Goal: Information Seeking & Learning: Check status

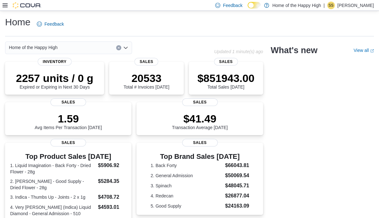
click at [7, 7] on icon at bounding box center [5, 5] width 5 height 4
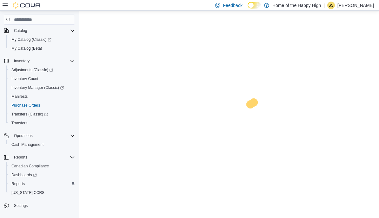
scroll to position [59, 0]
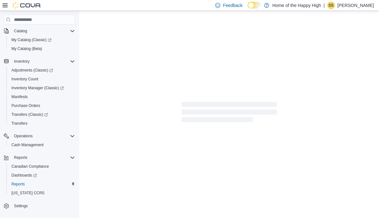
click at [4, 5] on icon at bounding box center [5, 5] width 5 height 4
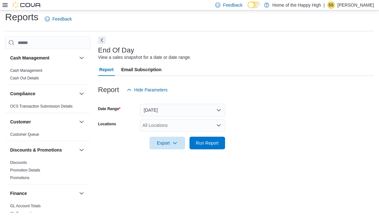
scroll to position [10, 0]
click at [104, 47] on h3 "End Of Day" at bounding box center [116, 51] width 36 height 8
click at [150, 120] on div "All Locations" at bounding box center [182, 126] width 85 height 13
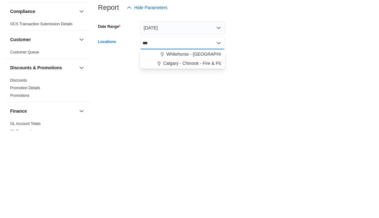
type input "***"
click at [171, 134] on span "Whitehorse - Chilkoot Centre - Fire & Flower" at bounding box center [217, 137] width 103 height 6
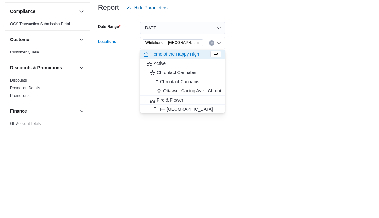
click at [261, 97] on form "Date Range Today Locations Whitehorse - Chilkoot Centre - Fire & Flower Combo b…" at bounding box center [236, 123] width 276 height 53
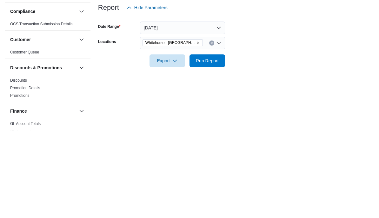
scroll to position [11, 0]
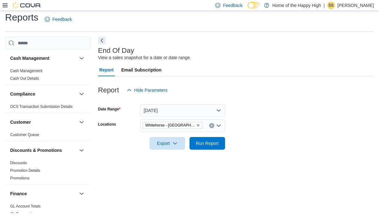
click at [201, 143] on span "Run Report" at bounding box center [207, 143] width 28 height 13
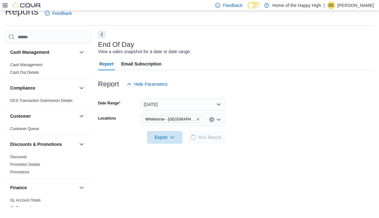
click at [104, 43] on h3 "End Of Day" at bounding box center [116, 45] width 36 height 8
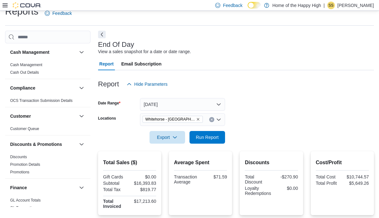
click at [101, 34] on button "Next" at bounding box center [102, 35] width 8 height 8
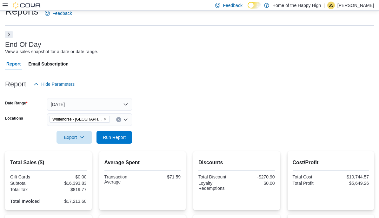
click at [70, 101] on button "Today" at bounding box center [89, 104] width 85 height 13
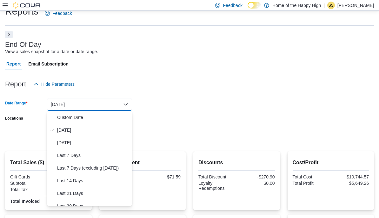
click at [63, 119] on span "Custom Date" at bounding box center [93, 118] width 72 height 8
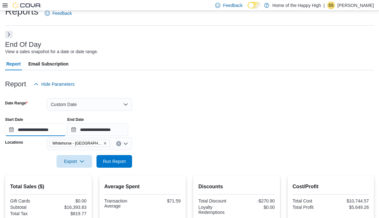
click at [32, 134] on input "**********" at bounding box center [35, 130] width 61 height 13
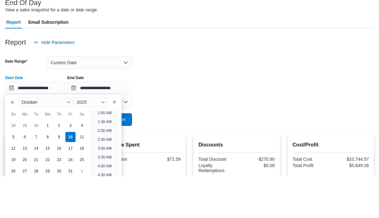
scroll to position [53, 0]
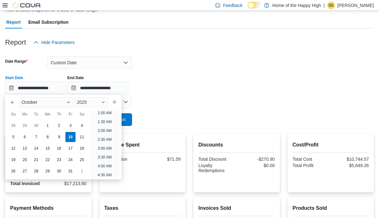
click at [21, 140] on div "6" at bounding box center [25, 137] width 10 height 10
type input "**********"
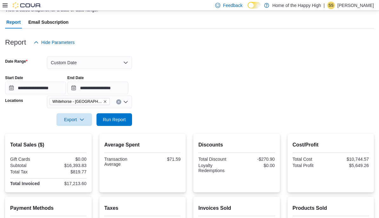
click at [227, 73] on div "**********" at bounding box center [189, 82] width 368 height 24
click at [124, 119] on span "Run Report" at bounding box center [114, 120] width 23 height 6
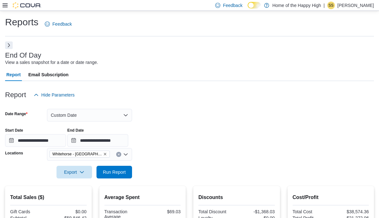
click at [9, 48] on button "Next" at bounding box center [9, 46] width 8 height 8
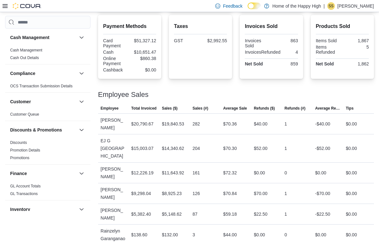
click at [29, 48] on link "Cash Management" at bounding box center [26, 50] width 32 height 4
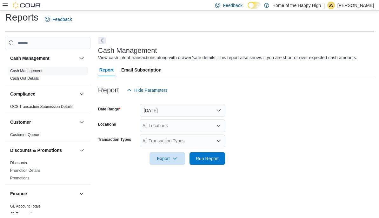
click at [102, 37] on button "Next" at bounding box center [102, 41] width 8 height 8
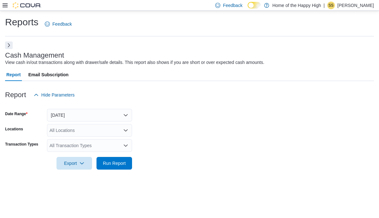
click at [59, 109] on button "Today" at bounding box center [89, 115] width 85 height 13
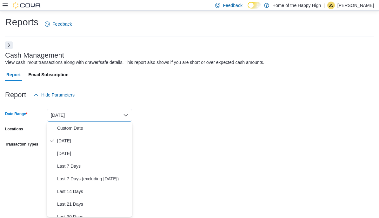
click at [62, 125] on span "Custom Date" at bounding box center [93, 129] width 72 height 8
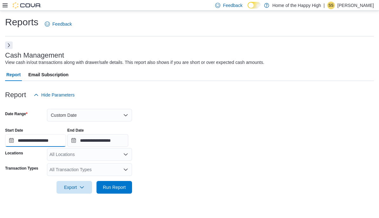
click at [31, 136] on input "**********" at bounding box center [35, 140] width 61 height 13
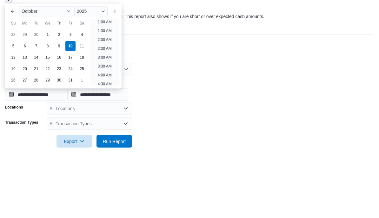
click at [41, 76] on div "30" at bounding box center [36, 81] width 10 height 10
type input "**********"
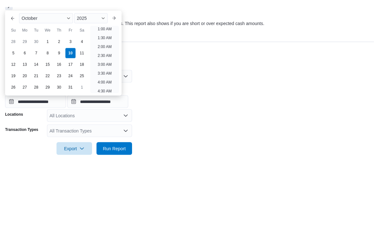
scroll to position [1, 0]
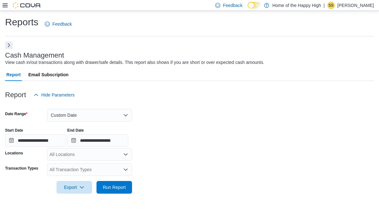
click at [160, 132] on div "**********" at bounding box center [189, 135] width 368 height 24
click at [60, 153] on div "All Locations" at bounding box center [89, 154] width 85 height 13
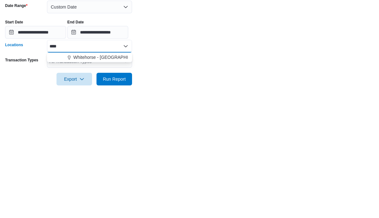
type input "****"
click at [87, 163] on span "Whitehorse - Chilkoot Centre - Fire & Flower" at bounding box center [124, 166] width 103 height 6
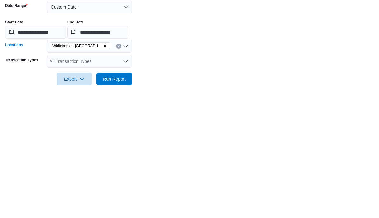
click at [183, 176] on div at bounding box center [189, 178] width 368 height 5
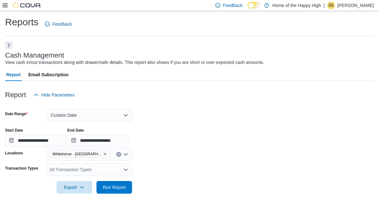
click at [108, 186] on span "Run Report" at bounding box center [114, 187] width 28 height 13
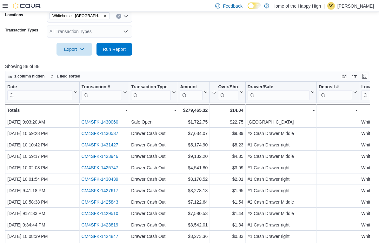
scroll to position [140, 0]
click at [241, 93] on icon at bounding box center [241, 92] width 3 height 2
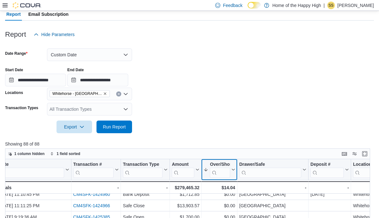
scroll to position [0, 0]
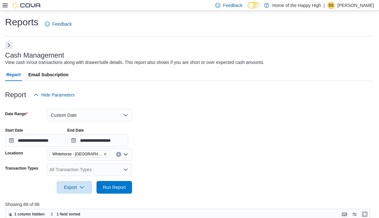
click at [7, 45] on button "Next" at bounding box center [9, 46] width 8 height 8
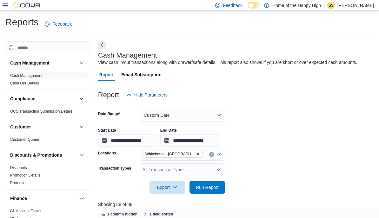
click at [15, 62] on h3 "Cash Management" at bounding box center [29, 63] width 39 height 6
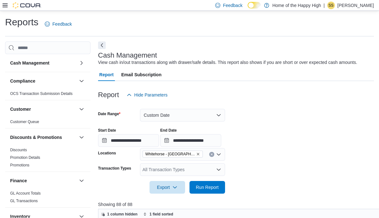
click at [24, 66] on h3 "Cash Management" at bounding box center [29, 63] width 39 height 6
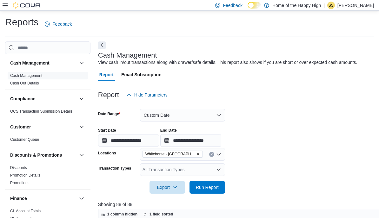
click at [5, 7] on icon at bounding box center [5, 5] width 5 height 5
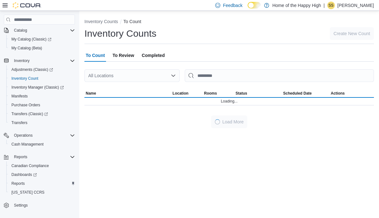
scroll to position [59, 0]
